Goal: Task Accomplishment & Management: Manage account settings

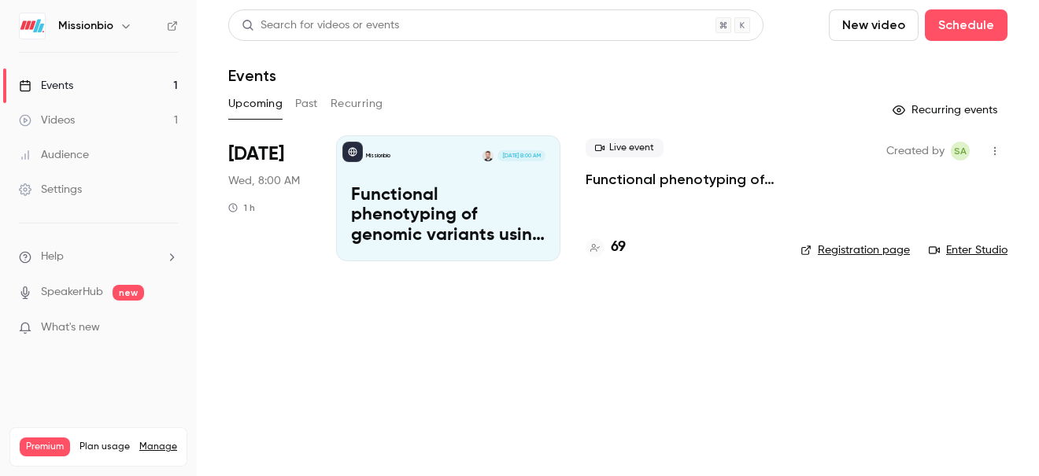
click at [505, 202] on p "Functional phenotyping of genomic variants using joint multiomic single-cell DN…" at bounding box center [448, 216] width 194 height 61
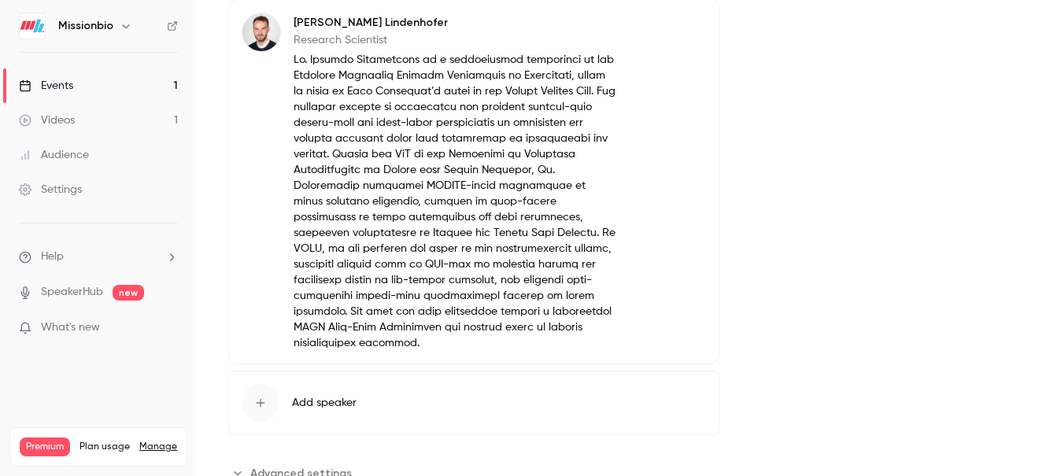
scroll to position [962, 0]
click at [677, 25] on button "Edit" at bounding box center [676, 23] width 57 height 25
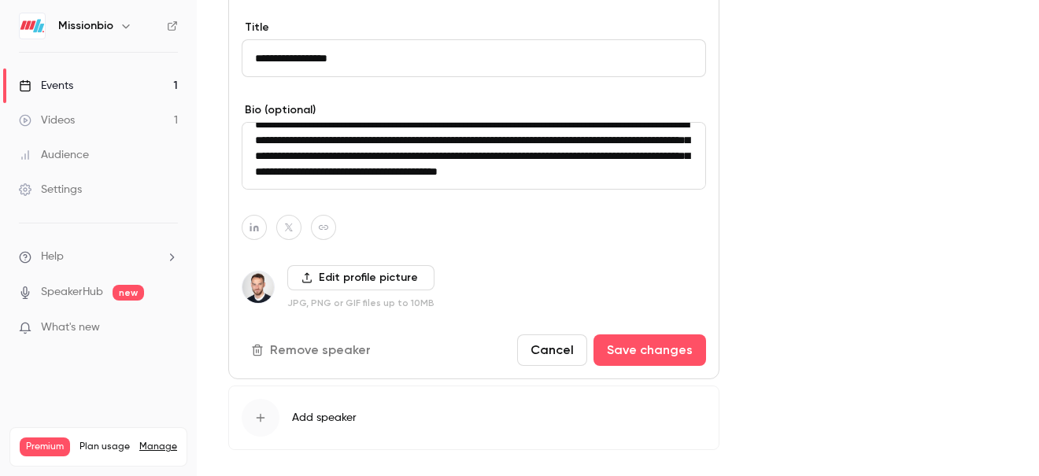
scroll to position [1108, 0]
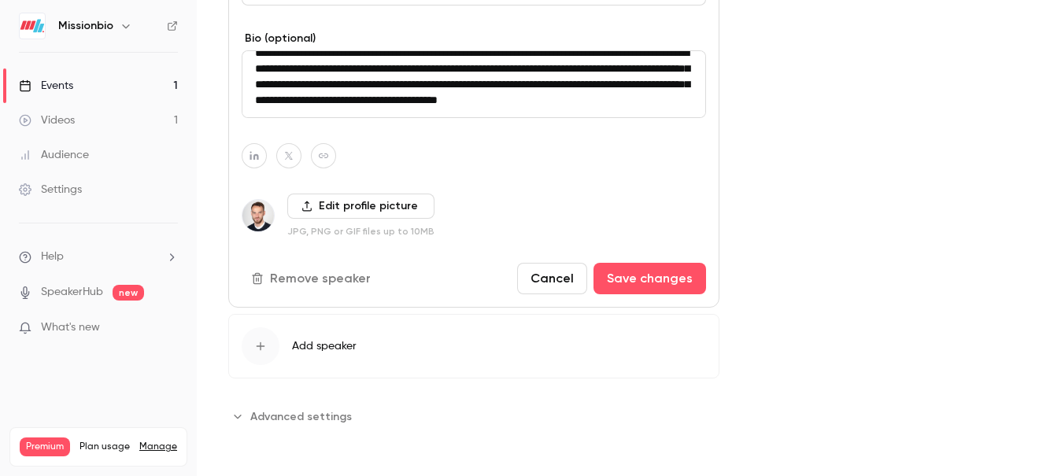
click at [289, 420] on span "Advanced settings" at bounding box center [300, 416] width 101 height 17
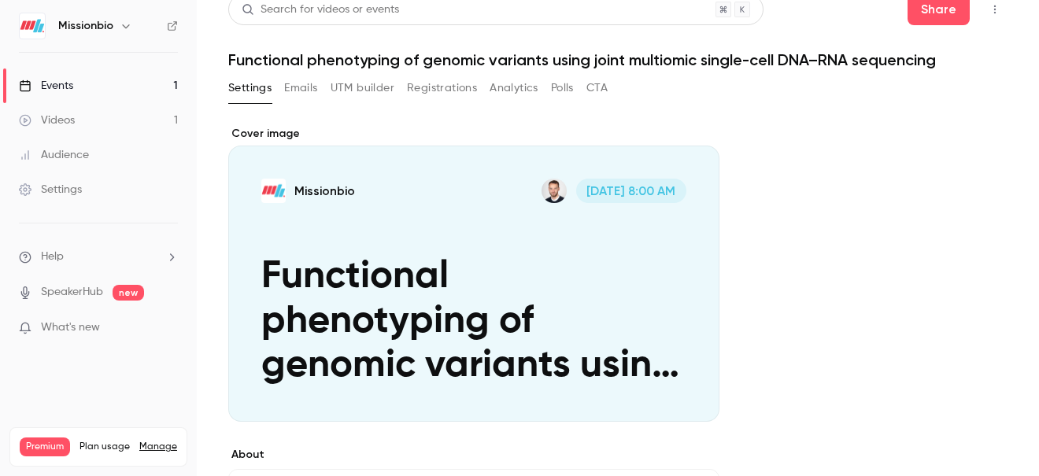
scroll to position [0, 0]
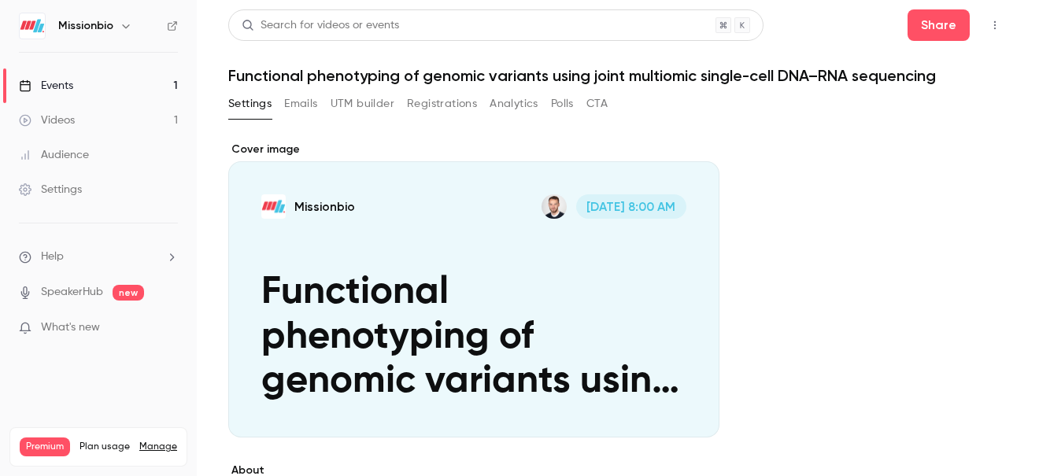
click at [303, 100] on button "Emails" at bounding box center [300, 103] width 33 height 25
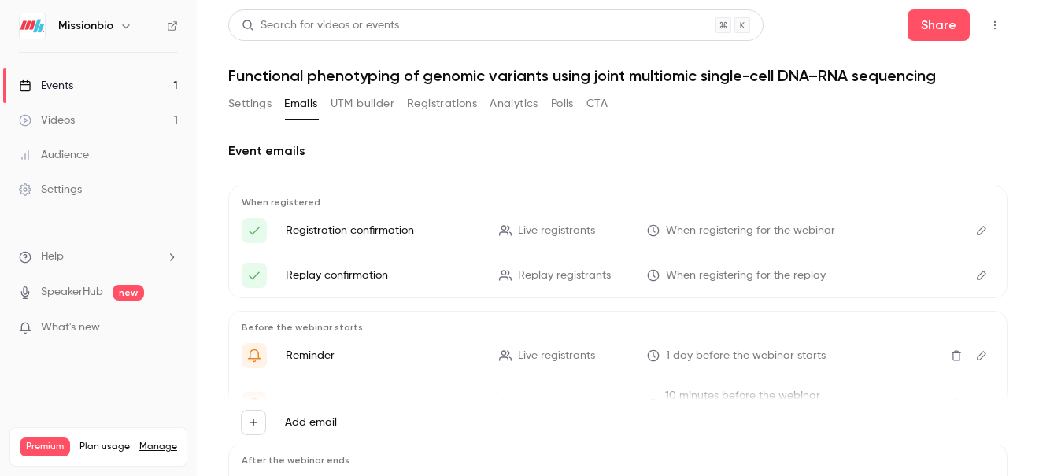
click at [371, 105] on button "UTM builder" at bounding box center [362, 103] width 64 height 25
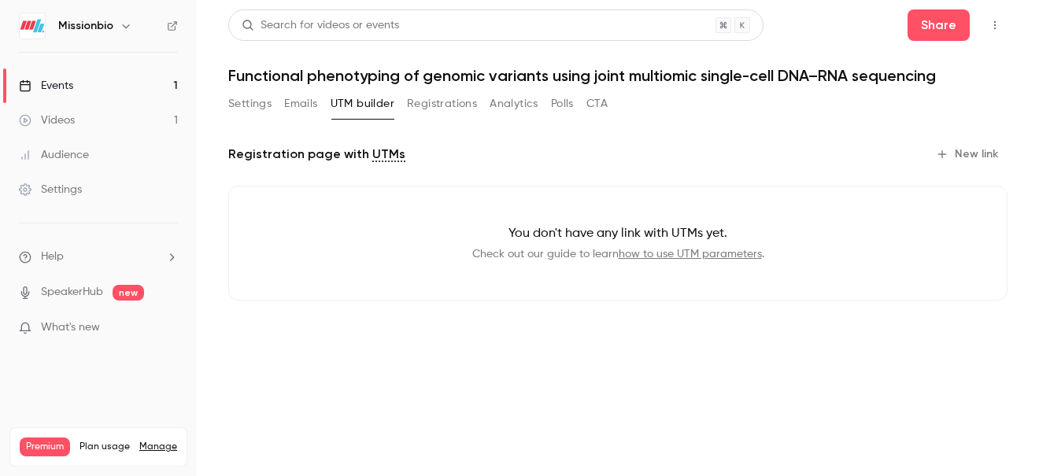
click at [298, 103] on button "Emails" at bounding box center [300, 103] width 33 height 25
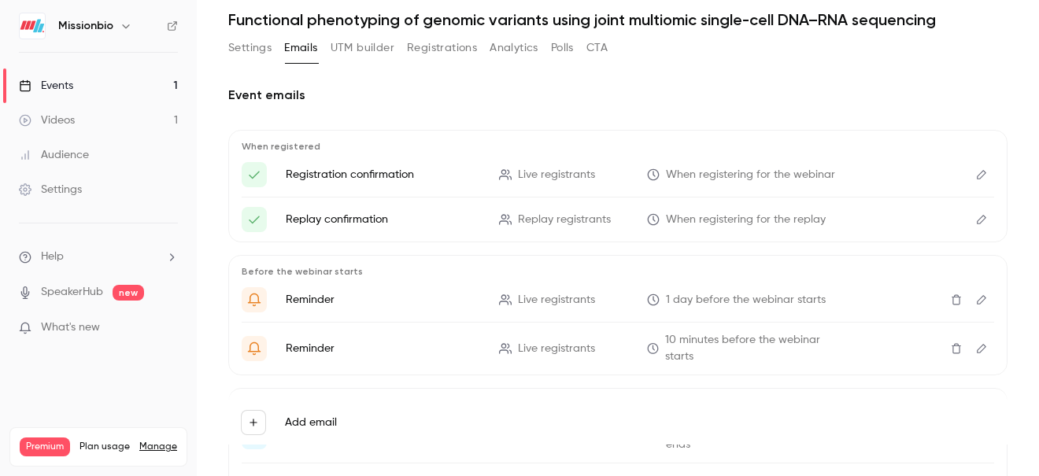
scroll to position [58, 0]
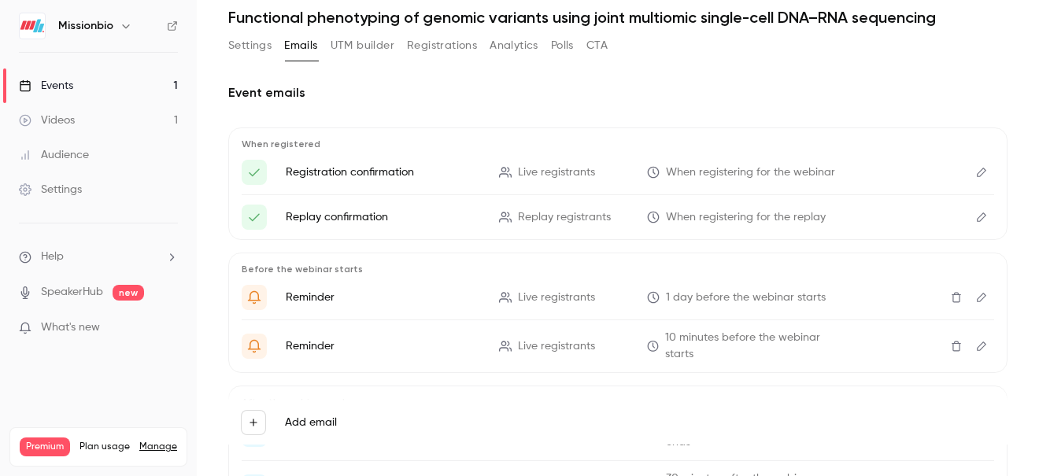
click at [457, 50] on button "Registrations" at bounding box center [442, 45] width 70 height 25
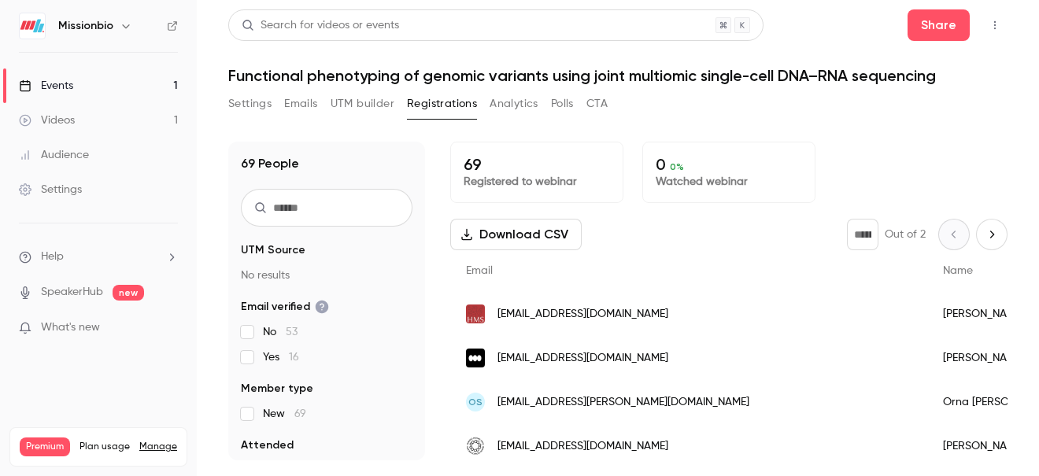
click at [563, 102] on button "Polls" at bounding box center [562, 103] width 23 height 25
